Goal: Find specific page/section: Find specific page/section

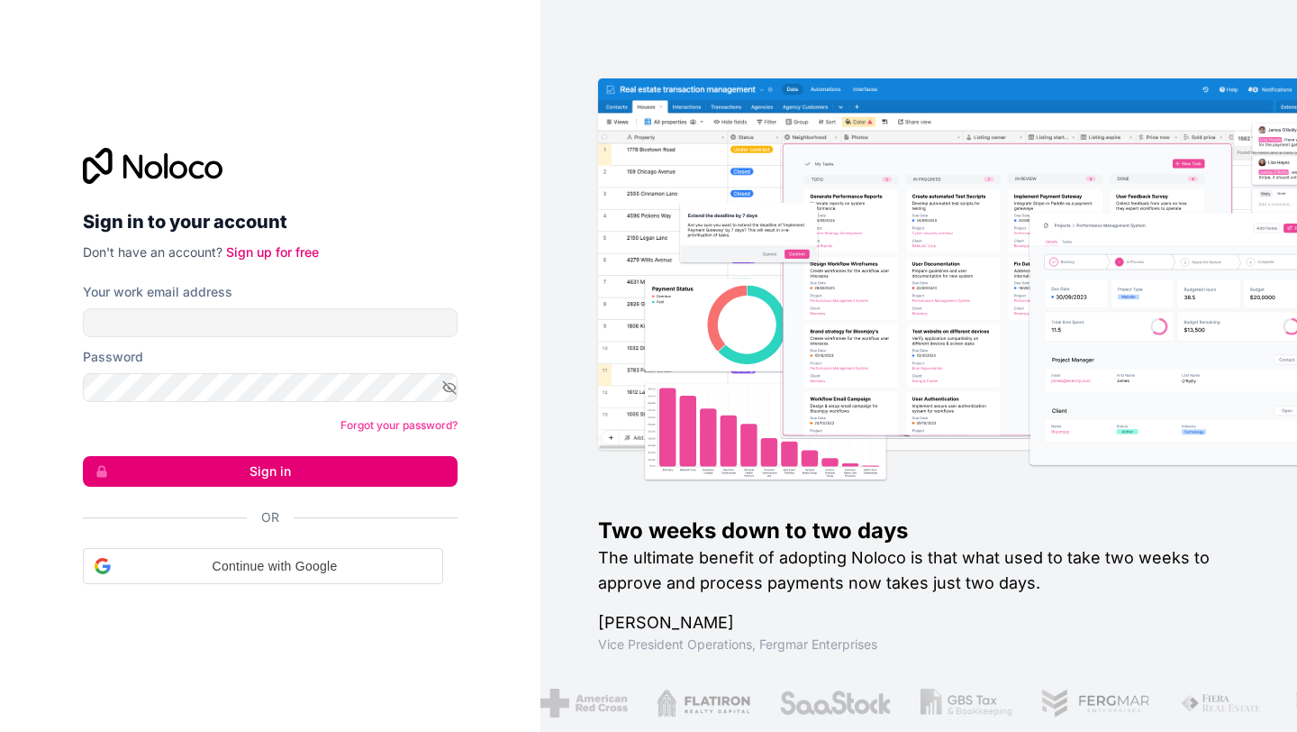
type input "[EMAIL_ADDRESS][DOMAIN_NAME]"
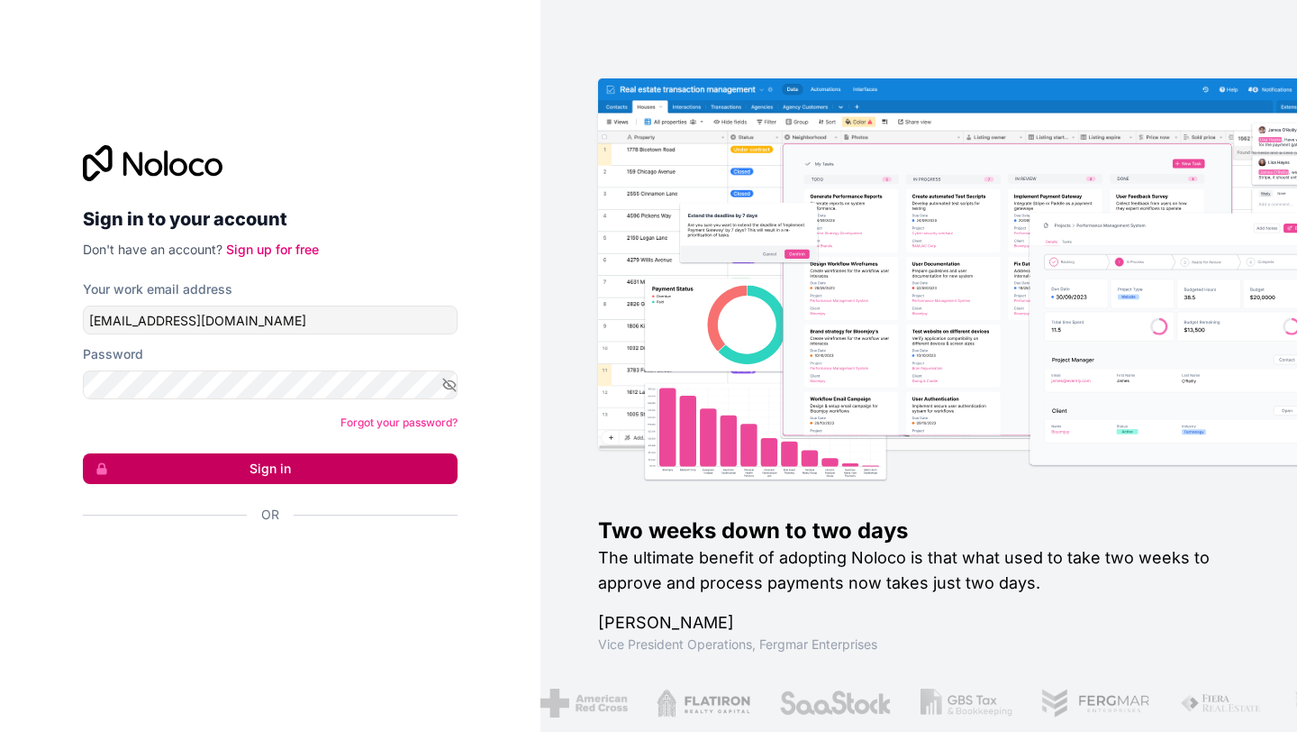
click at [276, 473] on button "Sign in" at bounding box center [270, 468] width 375 height 31
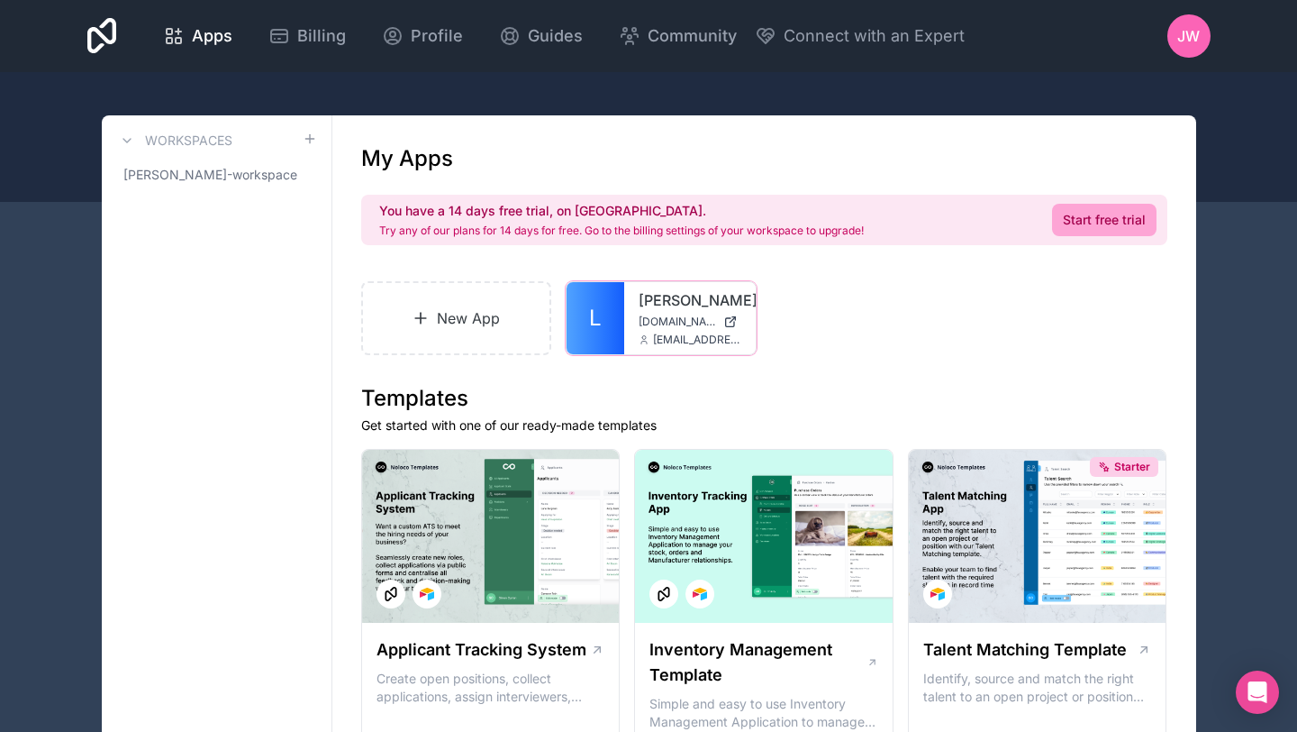
click at [729, 331] on div "[PERSON_NAME][DOMAIN_NAME] [DOMAIN_NAME][EMAIL_ADDRESS][DOMAIN_NAME]" at bounding box center [690, 318] width 132 height 72
click at [0, 0] on div at bounding box center [0, 0] width 0 height 0
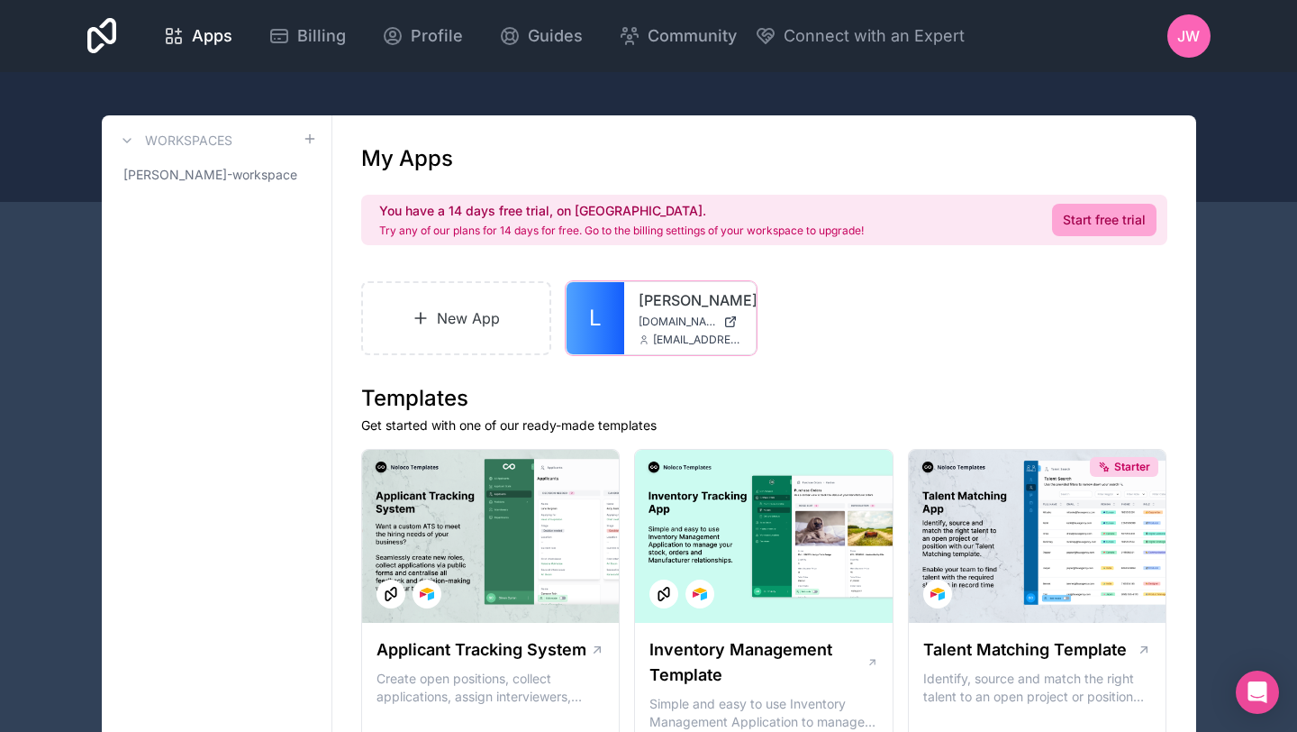
click at [659, 337] on span "[EMAIL_ADDRESS][DOMAIN_NAME]" at bounding box center [697, 339] width 88 height 14
click at [0, 0] on icon at bounding box center [0, 0] width 0 height 0
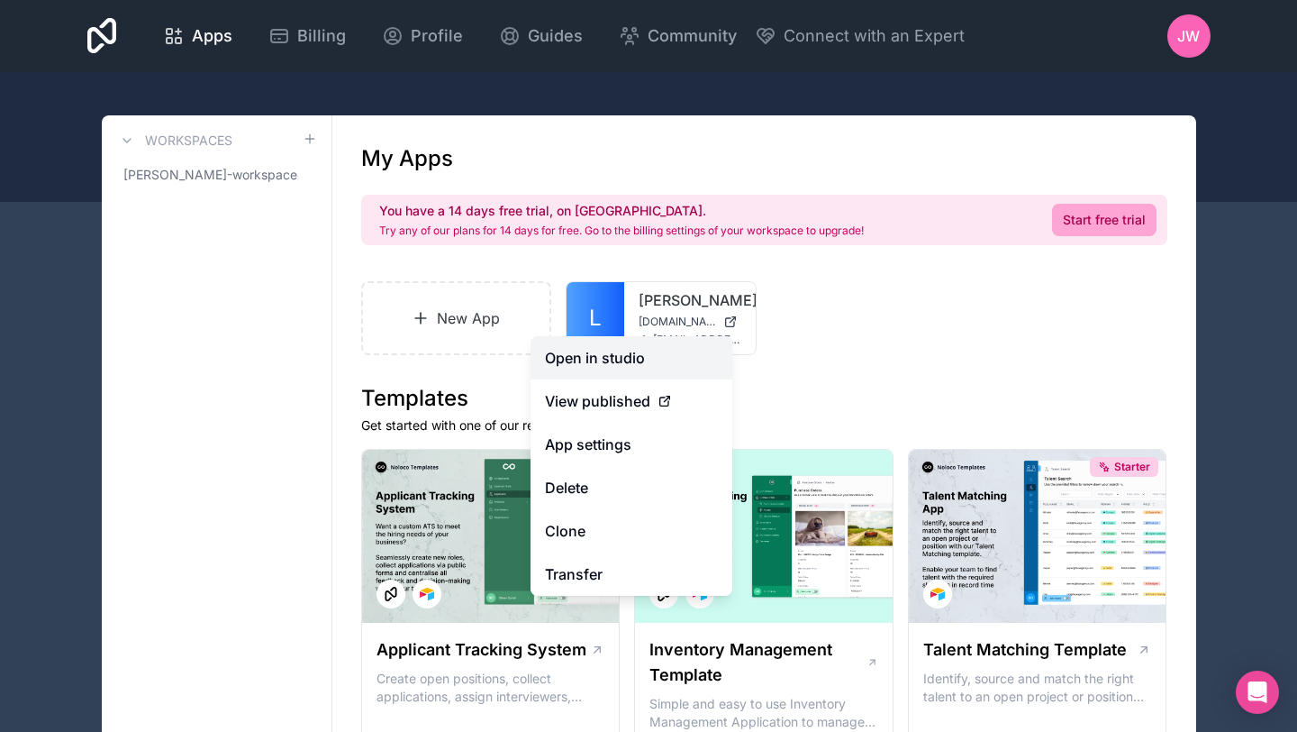
click at [669, 337] on link "Open in studio" at bounding box center [632, 357] width 202 height 43
